Goal: Check status: Check status

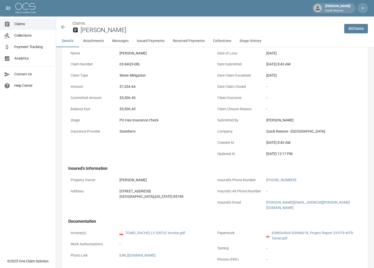
scroll to position [25, 0]
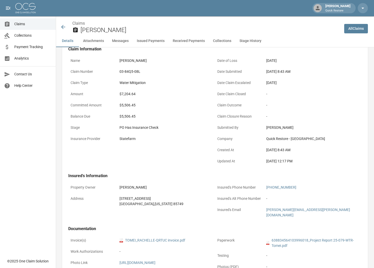
click at [61, 27] on icon at bounding box center [63, 27] width 6 height 6
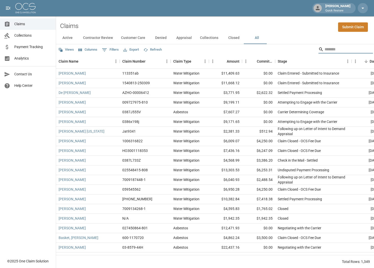
click at [325, 50] on input "Search" at bounding box center [345, 49] width 41 height 8
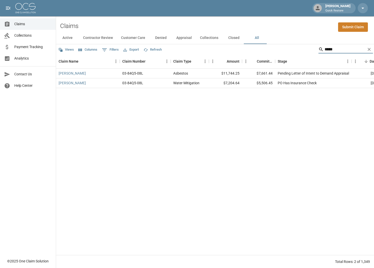
drag, startPoint x: 327, startPoint y: 50, endPoint x: 302, endPoint y: 49, distance: 25.0
click at [301, 53] on div "Views Columns 0 Filters Export Refresh *****" at bounding box center [215, 49] width 318 height 10
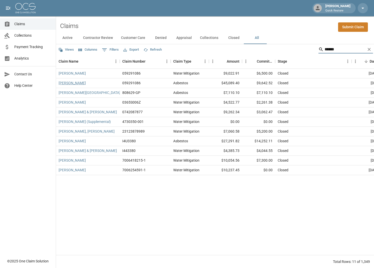
type input "******"
click at [76, 82] on link "[PERSON_NAME]" at bounding box center [72, 83] width 27 height 5
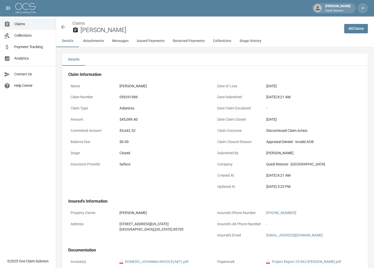
drag, startPoint x: 150, startPoint y: 141, endPoint x: 135, endPoint y: 155, distance: 20.6
click at [135, 155] on div "Name [PERSON_NAME] Claim Number 059291086 Claim Type Asbestos Amount $45,089.40…" at bounding box center [141, 137] width 147 height 112
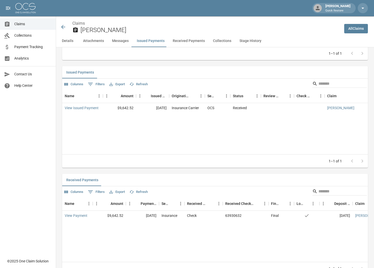
scroll to position [561, 0]
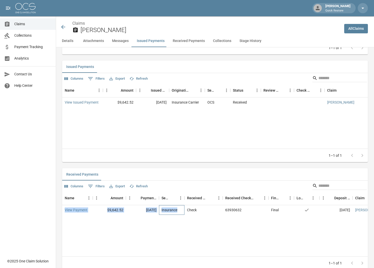
drag, startPoint x: 192, startPoint y: 205, endPoint x: 207, endPoint y: 204, distance: 14.6
click at [207, 204] on div "Name Amount Payment Date Sender Received Method Received Check Number Final/Par…" at bounding box center [215, 223] width 306 height 65
drag, startPoint x: 312, startPoint y: 221, endPoint x: 292, endPoint y: 216, distance: 20.8
click at [308, 219] on div "Name Amount Payment Date Sender Received Method Received Check Number Final/Par…" at bounding box center [215, 223] width 306 height 65
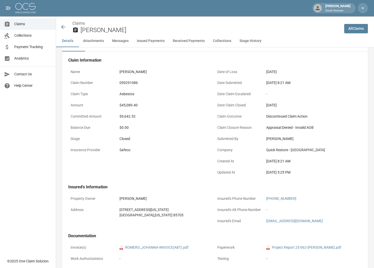
scroll to position [0, 0]
